Goal: Task Accomplishment & Management: Use online tool/utility

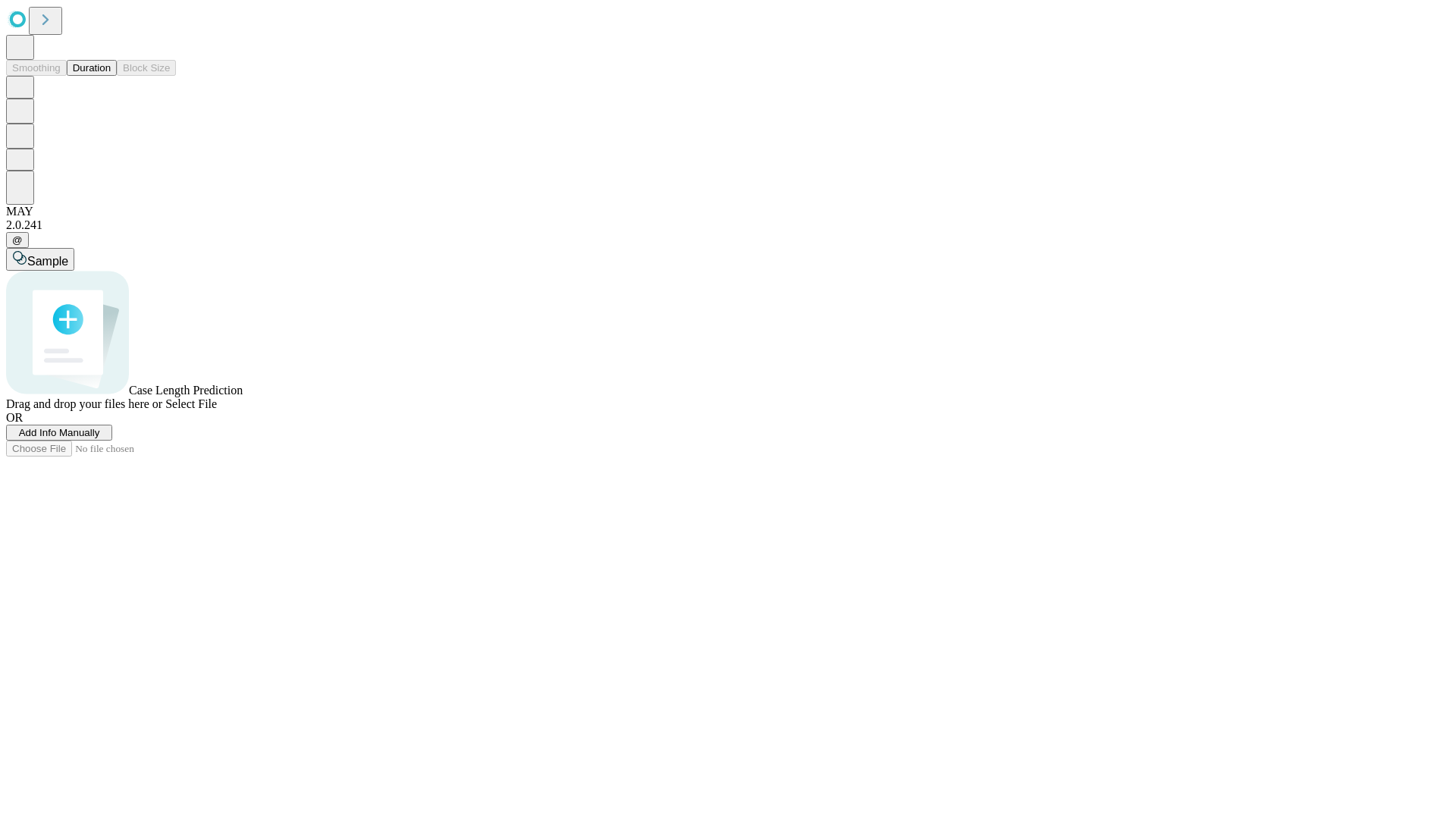
click at [110, 76] on button "Duration" at bounding box center [92, 68] width 50 height 16
click at [100, 439] on span "Add Info Manually" at bounding box center [58, 432] width 81 height 11
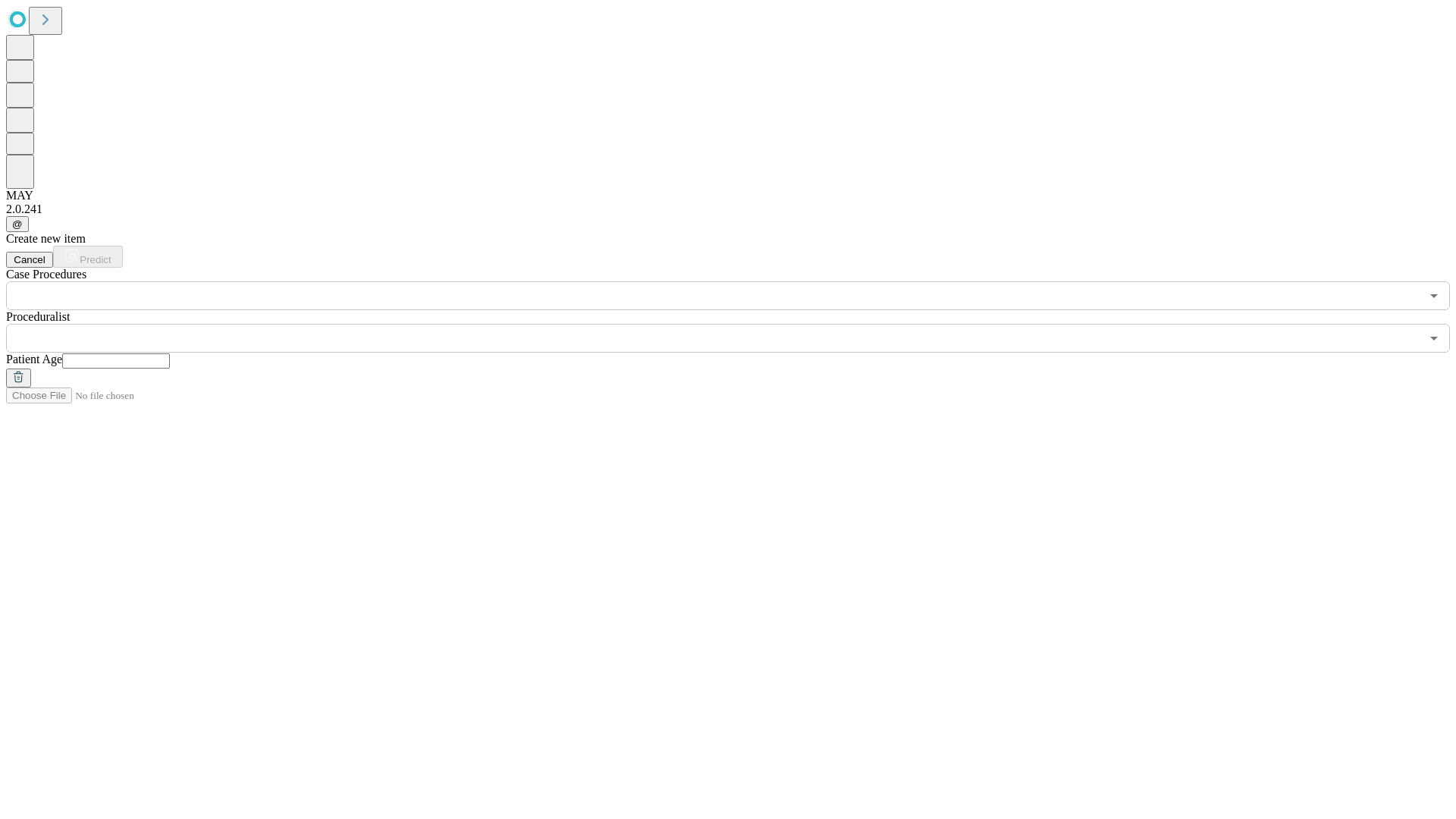
click at [170, 353] on input "text" at bounding box center [116, 361] width 108 height 15
type input "**"
click at [738, 324] on input "text" at bounding box center [713, 338] width 1414 height 29
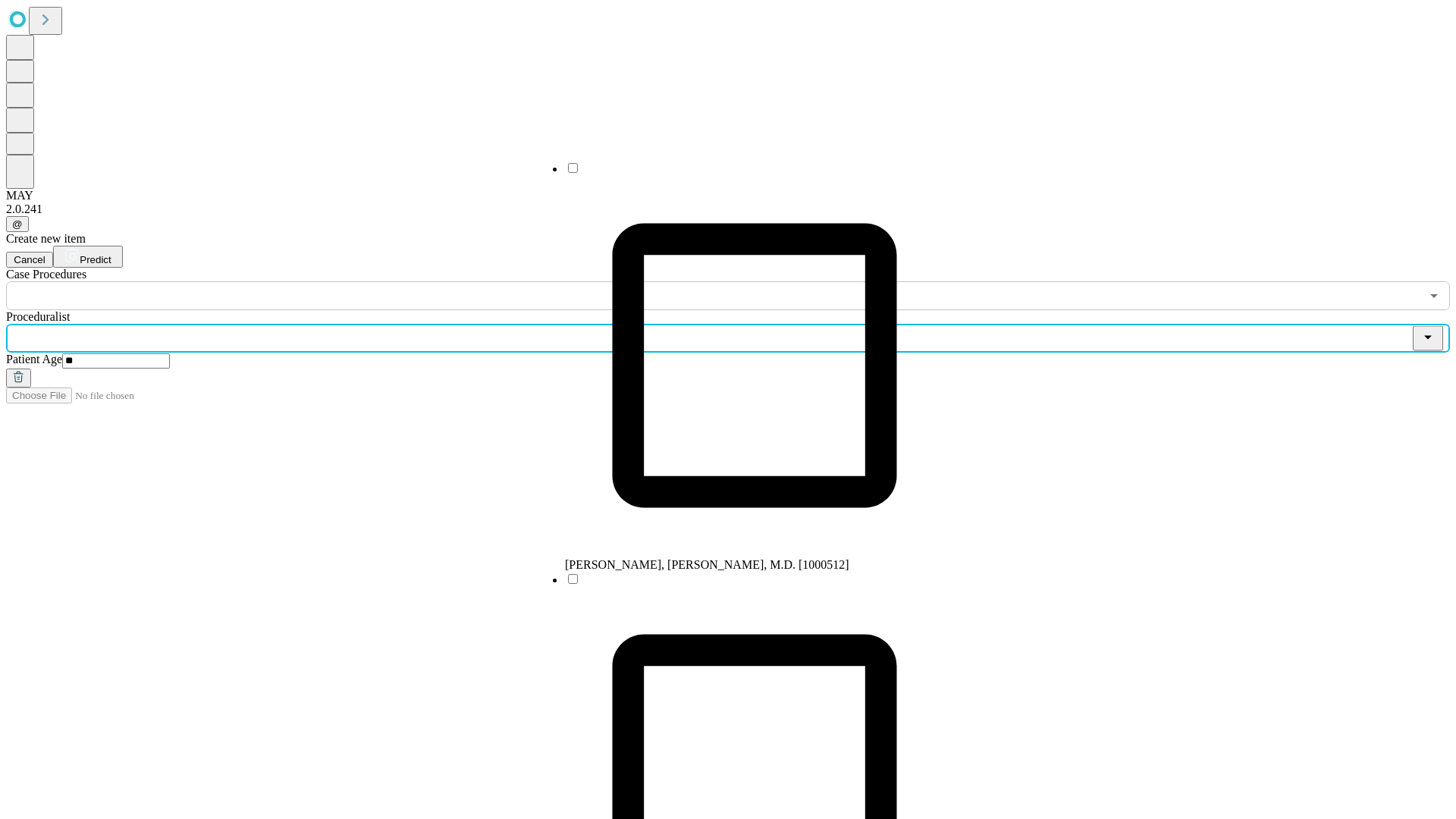
click at [739, 173] on li "[PERSON_NAME], [PERSON_NAME], M.D. [1000512]" at bounding box center [754, 365] width 379 height 411
